Goal: Task Accomplishment & Management: Manage account settings

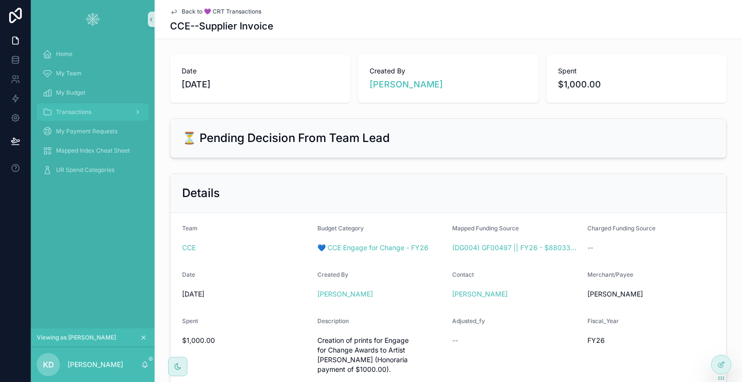
click at [75, 108] on span "Transactions" at bounding box center [73, 112] width 35 height 8
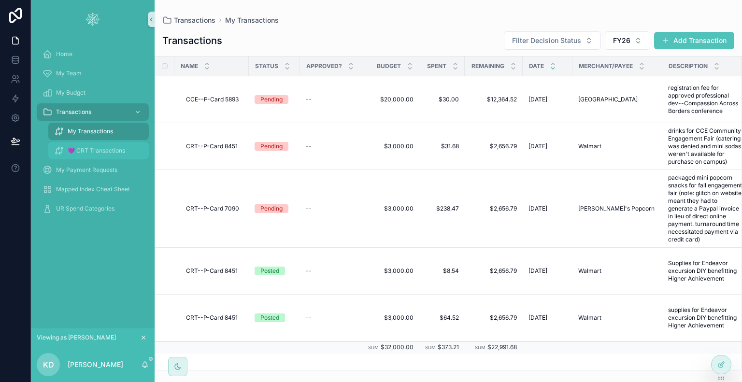
click at [83, 148] on span "💜 CRT Transactions" at bounding box center [96, 151] width 57 height 8
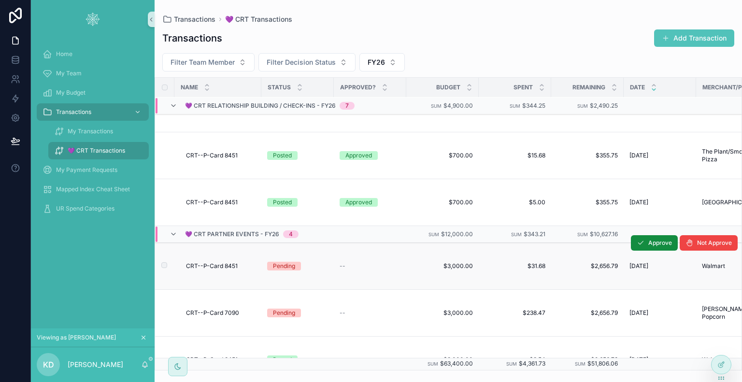
scroll to position [386, 0]
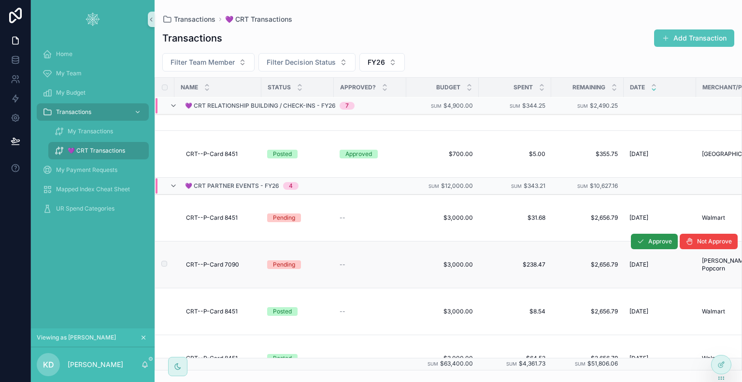
click at [648, 238] on span "Approve" at bounding box center [660, 242] width 24 height 8
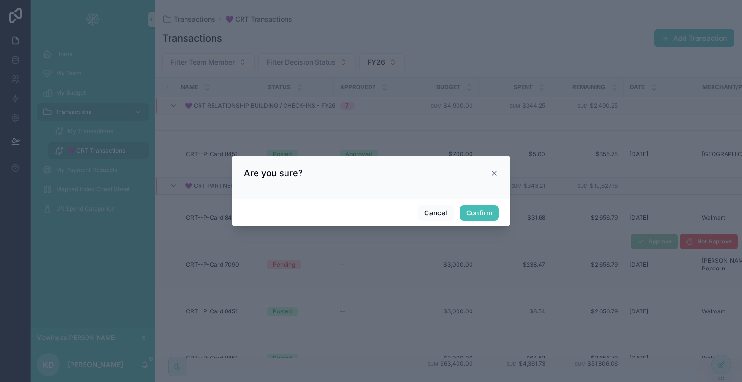
click at [480, 212] on button "Confirm" at bounding box center [479, 212] width 39 height 15
